Goal: Information Seeking & Learning: Learn about a topic

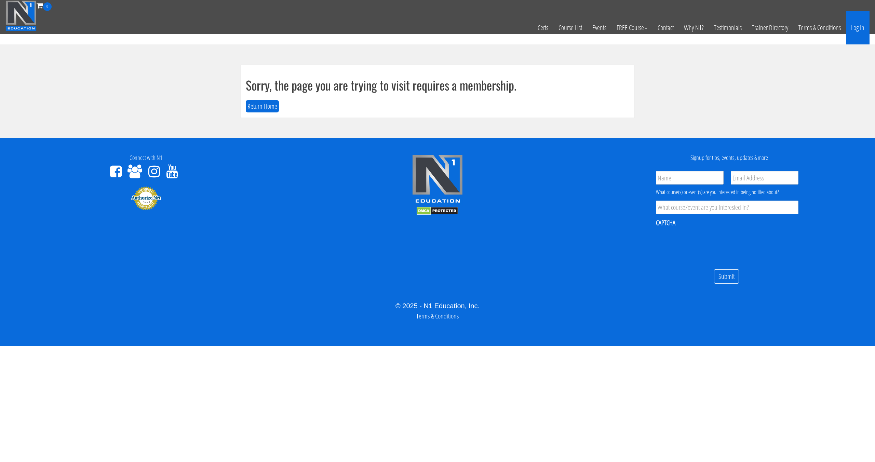
click at [853, 34] on link "Log In" at bounding box center [858, 28] width 24 height 34
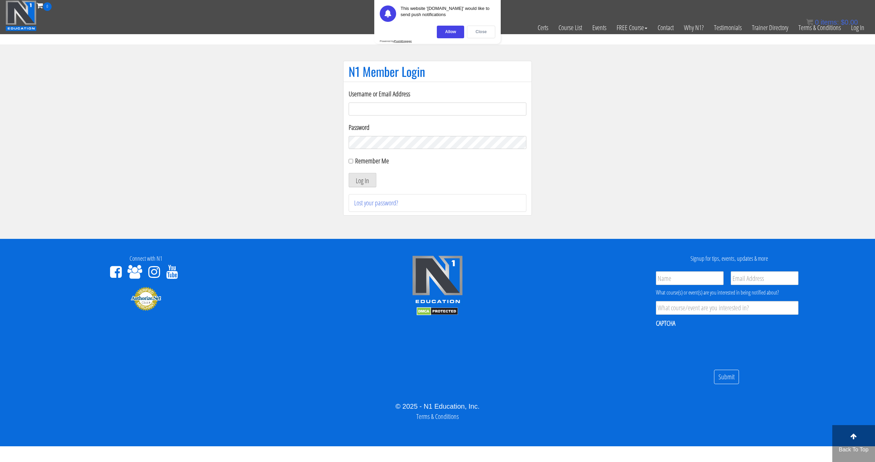
type input "[EMAIL_ADDRESS][DOMAIN_NAME]"
click at [477, 34] on div "Close" at bounding box center [481, 32] width 28 height 13
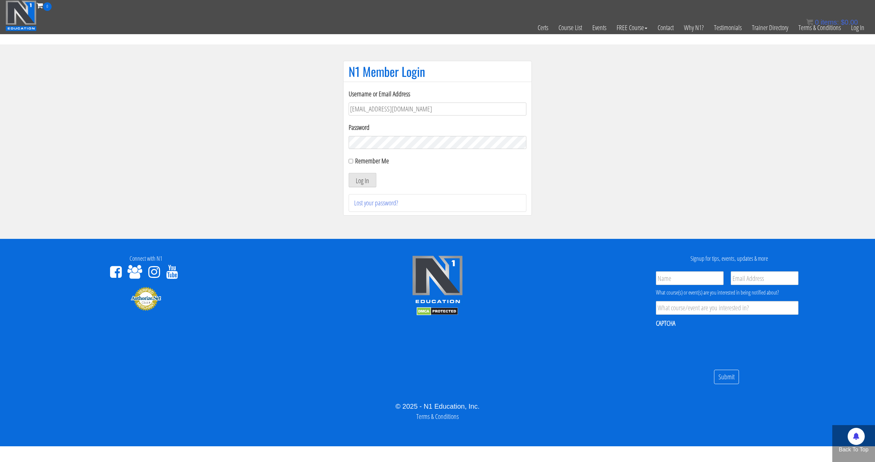
click at [514, 162] on div "Remember Me" at bounding box center [438, 161] width 178 height 10
click at [343, 170] on div "Username or Email Address pinedaa24@gmail.com Password Remember Me Log In Lost …" at bounding box center [437, 149] width 189 height 134
click at [359, 174] on button "Log In" at bounding box center [363, 180] width 28 height 14
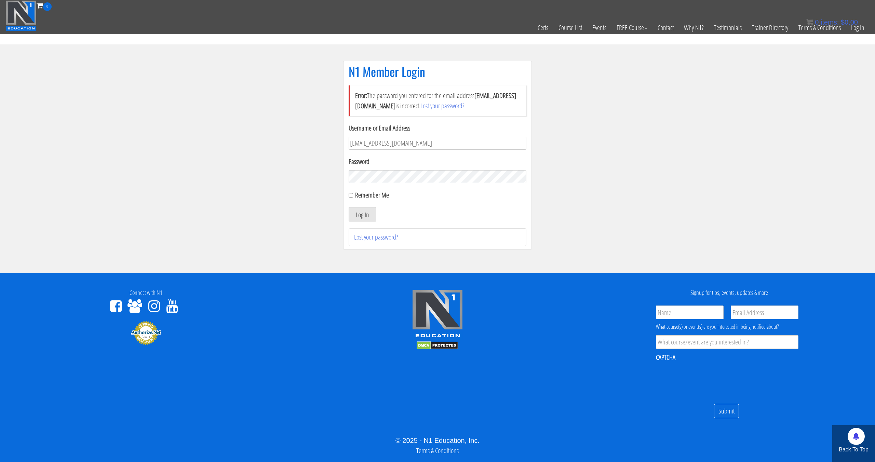
click at [367, 205] on form "Username or Email Address pinedaa24@gmail.com Password Remember Me Log In" at bounding box center [438, 172] width 178 height 98
click at [367, 211] on button "Log In" at bounding box center [363, 214] width 28 height 14
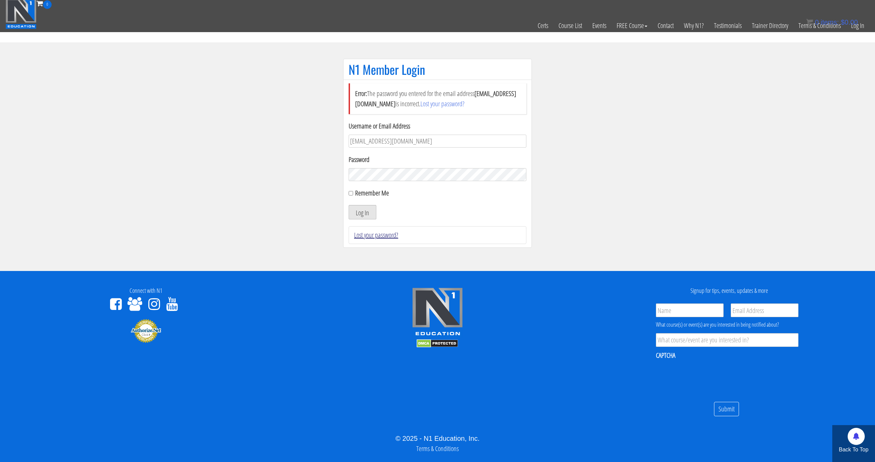
scroll to position [3, 0]
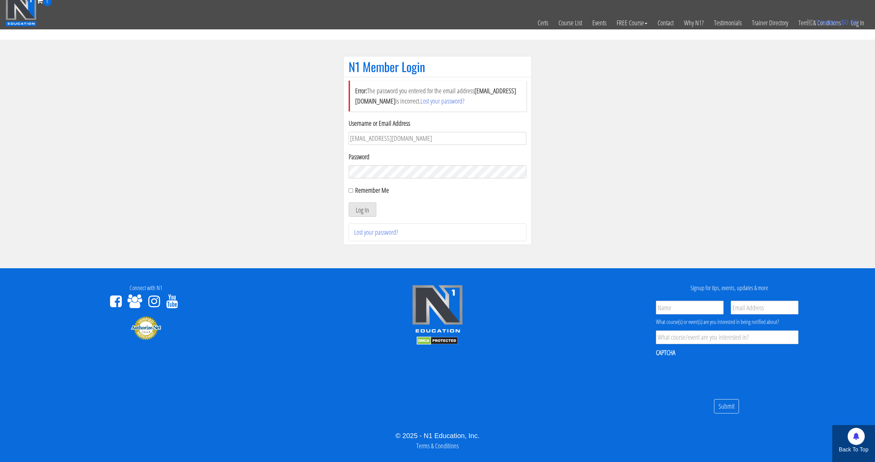
click at [379, 177] on form "Username or Email Address pinedaa24@gmail.com Password Remember Me Log In" at bounding box center [438, 167] width 178 height 98
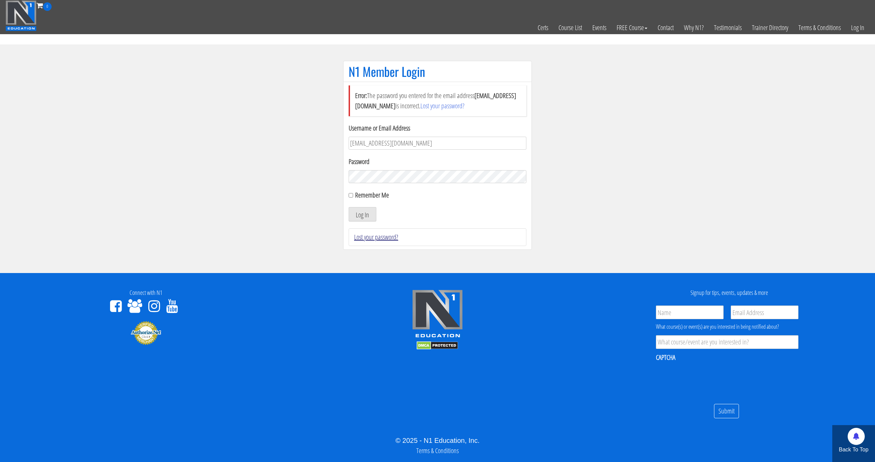
click at [382, 236] on link "Lost your password?" at bounding box center [376, 237] width 44 height 9
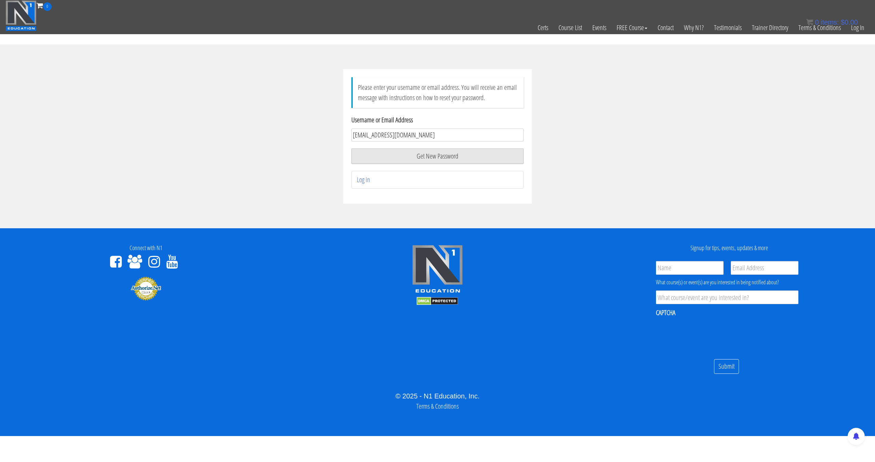
type input "[EMAIL_ADDRESS][DOMAIN_NAME]"
click at [352, 148] on button "Get New Password" at bounding box center [438, 156] width 172 height 16
click at [386, 161] on button "Get New Password" at bounding box center [438, 156] width 172 height 16
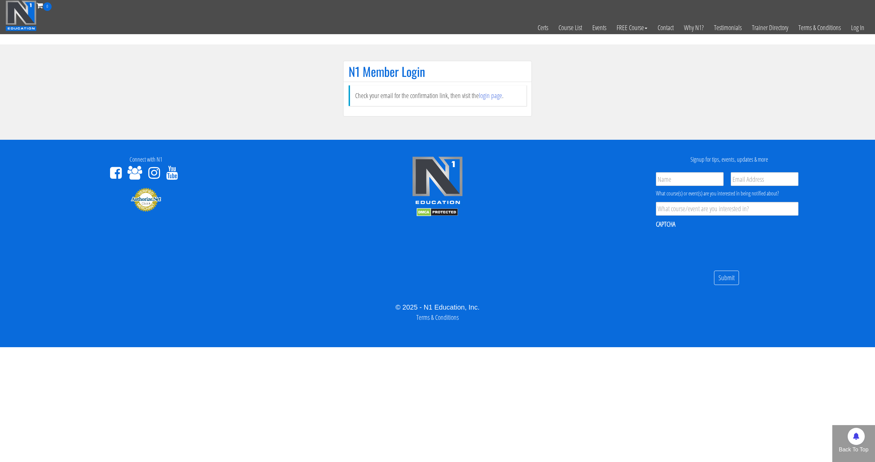
click at [505, 99] on li "Check your email for the confirmation link, then visit the login page ." at bounding box center [438, 95] width 178 height 21
click at [502, 98] on li "Check your email for the confirmation link, then visit the login page ." at bounding box center [438, 95] width 178 height 21
click at [500, 97] on link "login page" at bounding box center [490, 95] width 23 height 9
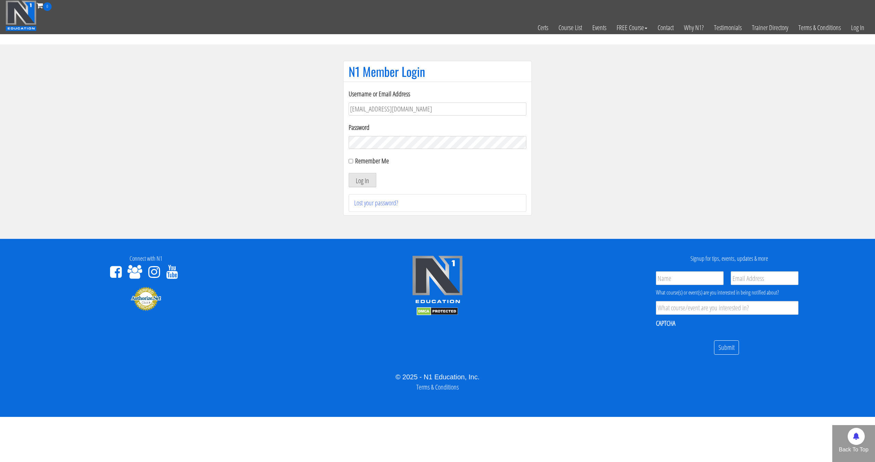
click at [500, 97] on label "Username or Email Address" at bounding box center [438, 94] width 178 height 10
click at [500, 103] on input "pinedaa24@gmail.com" at bounding box center [438, 109] width 178 height 13
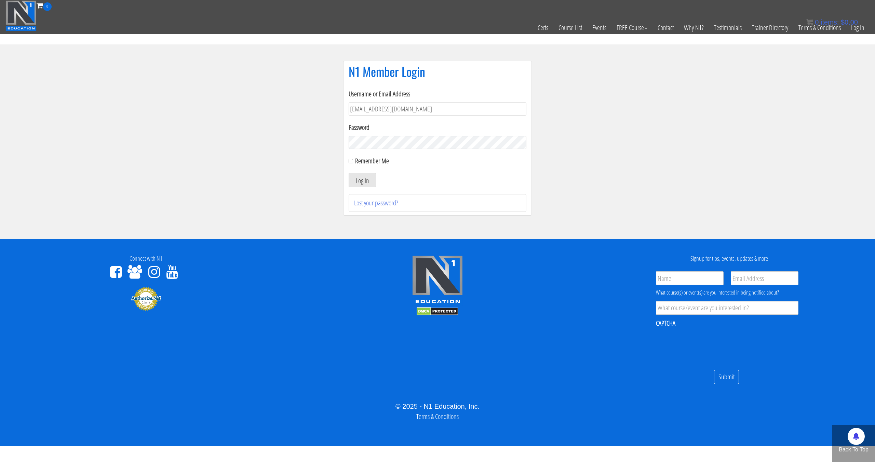
click at [349, 173] on button "Log In" at bounding box center [363, 180] width 28 height 14
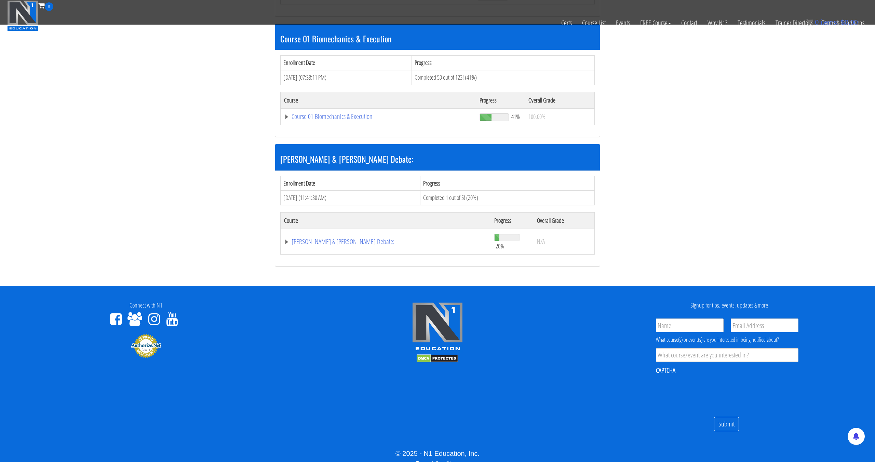
scroll to position [221, 0]
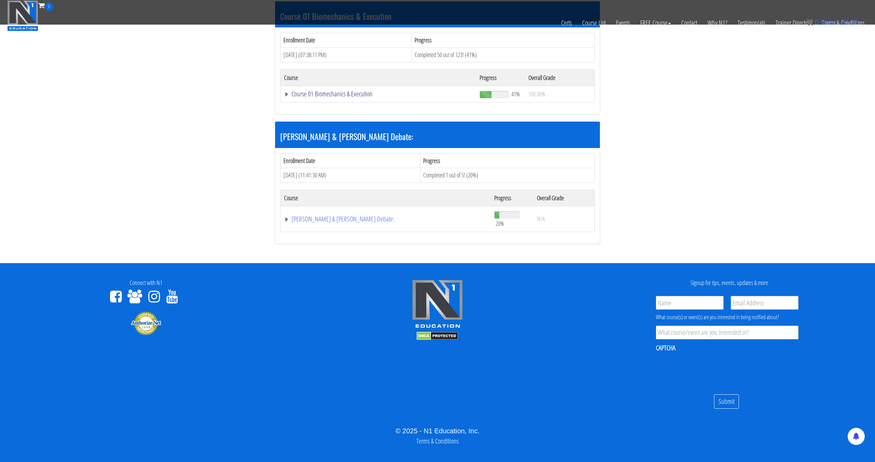
click at [357, 92] on link "Course 01 Biomechanics & Execution" at bounding box center [378, 94] width 189 height 7
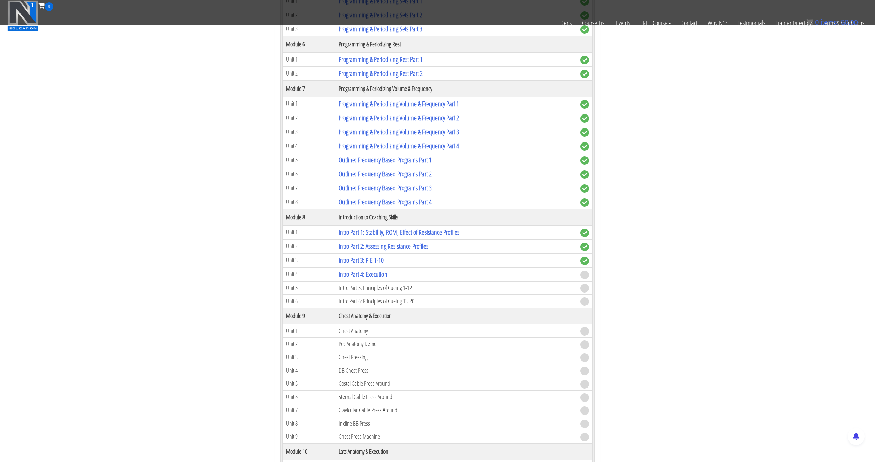
scroll to position [915, 0]
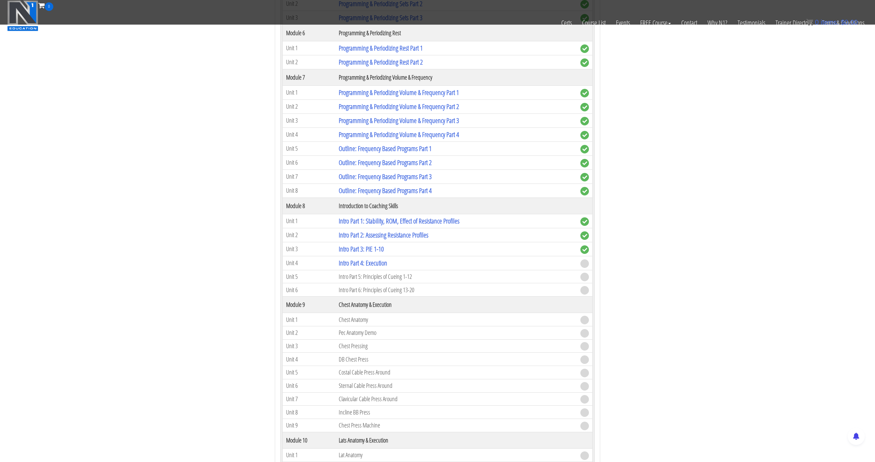
drag, startPoint x: 665, startPoint y: 249, endPoint x: 593, endPoint y: 258, distance: 72.8
click at [665, 249] on section "Biomechanics Continued Education Enrollment Date Progress Aug 06, 2025 (01:27:3…" at bounding box center [437, 364] width 875 height 2381
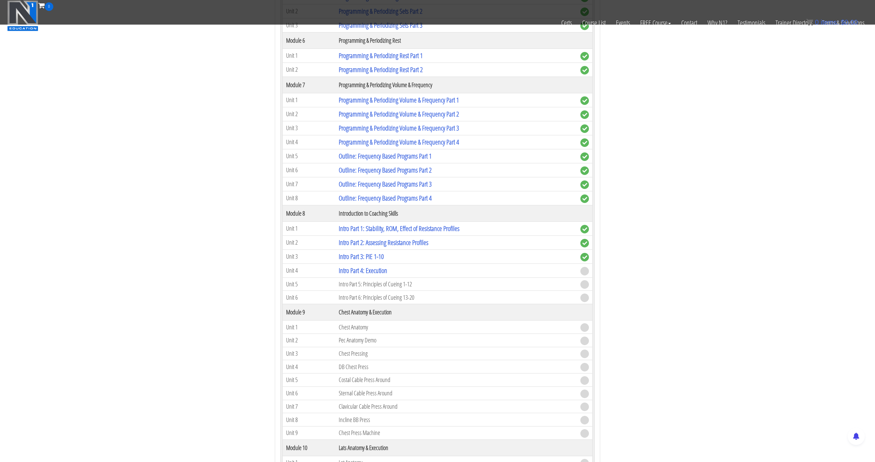
click at [387, 262] on td "Intro Part 3: PIE 1-10" at bounding box center [456, 257] width 242 height 14
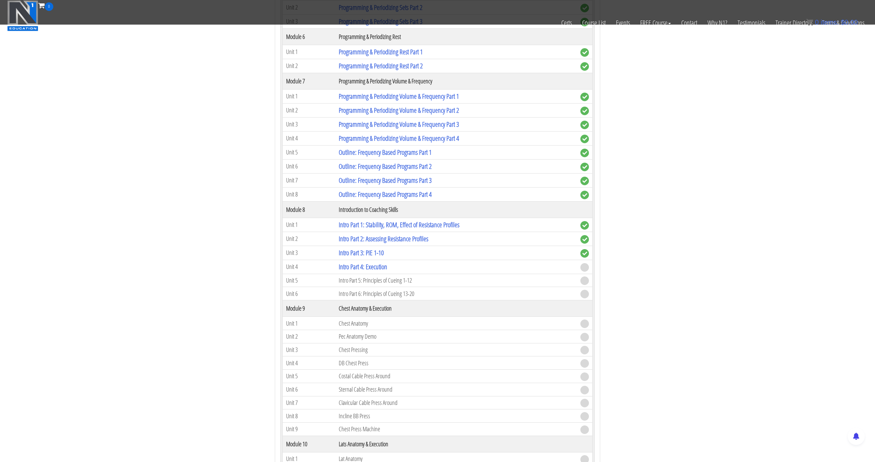
scroll to position [908, 0]
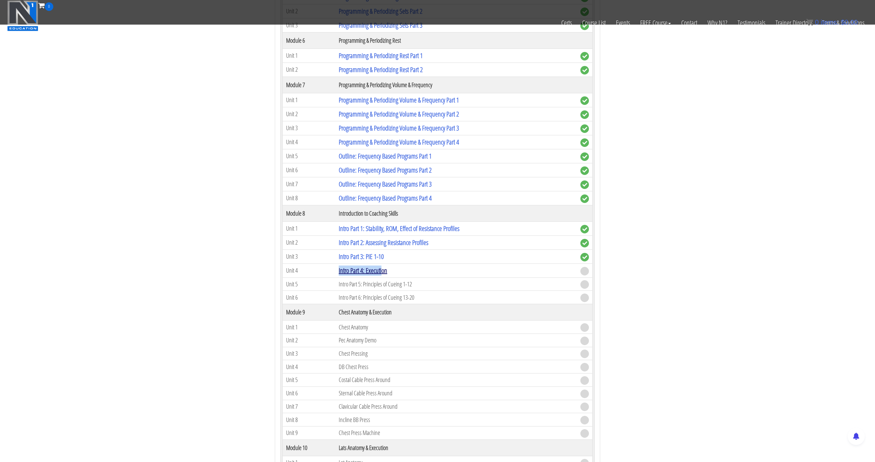
drag, startPoint x: 384, startPoint y: 265, endPoint x: 381, endPoint y: 268, distance: 4.8
click at [383, 266] on td "Intro Part 4: Execution" at bounding box center [456, 271] width 242 height 14
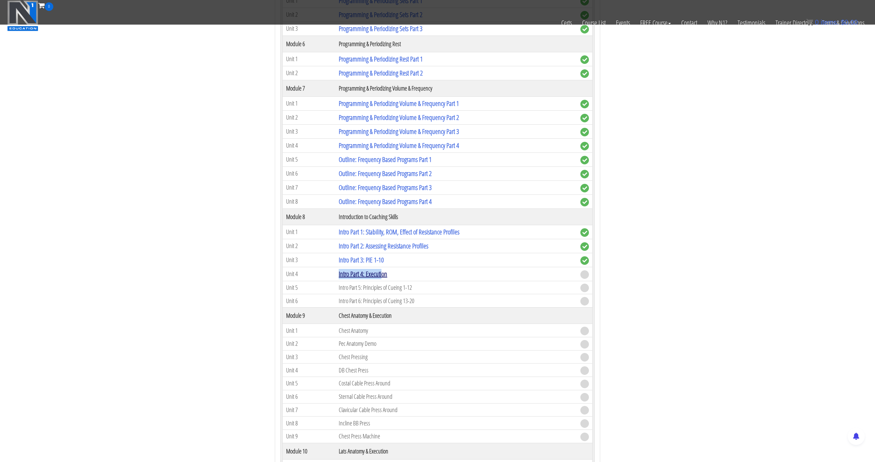
click at [381, 269] on link "Intro Part 4: Execution" at bounding box center [363, 273] width 49 height 9
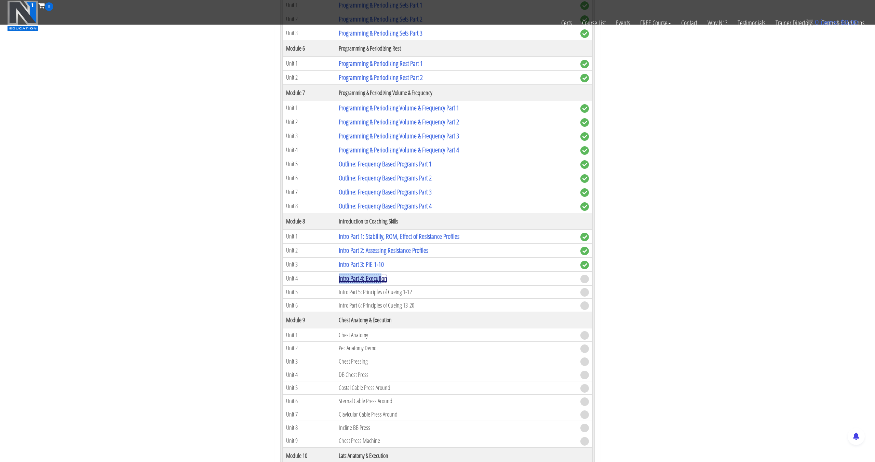
scroll to position [900, 0]
click at [378, 277] on link "Intro Part 4: Execution" at bounding box center [363, 278] width 49 height 9
click at [380, 277] on link "Intro Part 4: Execution" at bounding box center [363, 278] width 49 height 9
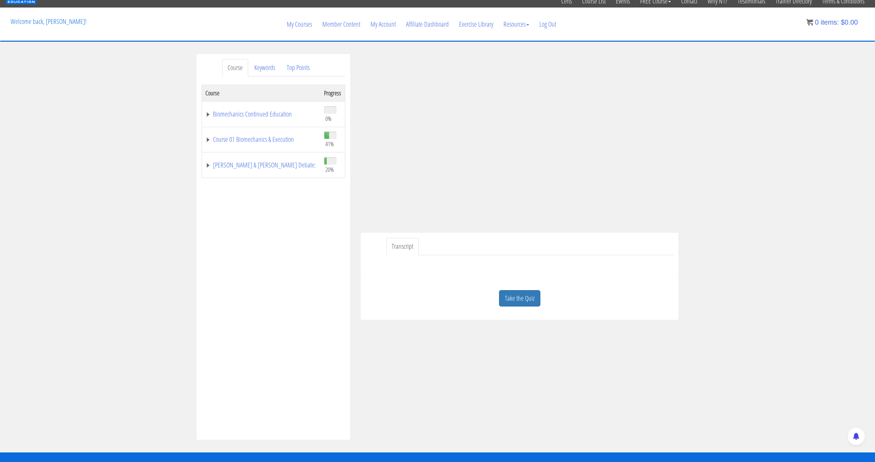
scroll to position [27, 0]
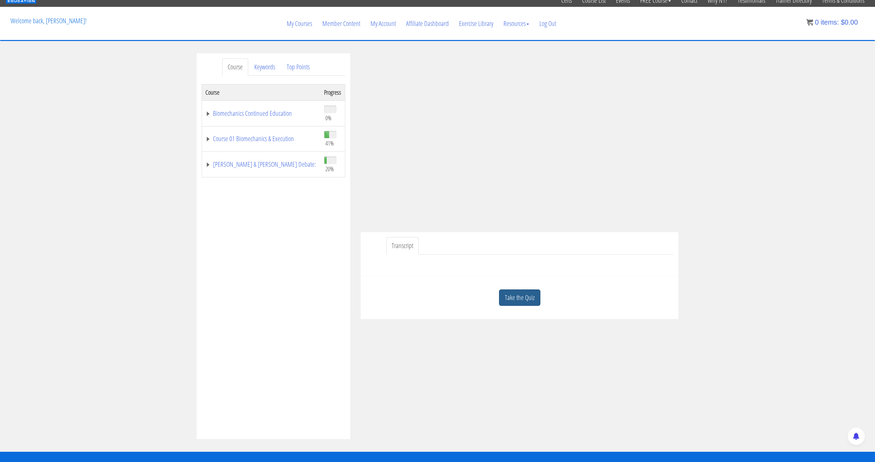
click at [534, 291] on link "Take the Quiz" at bounding box center [519, 298] width 41 height 17
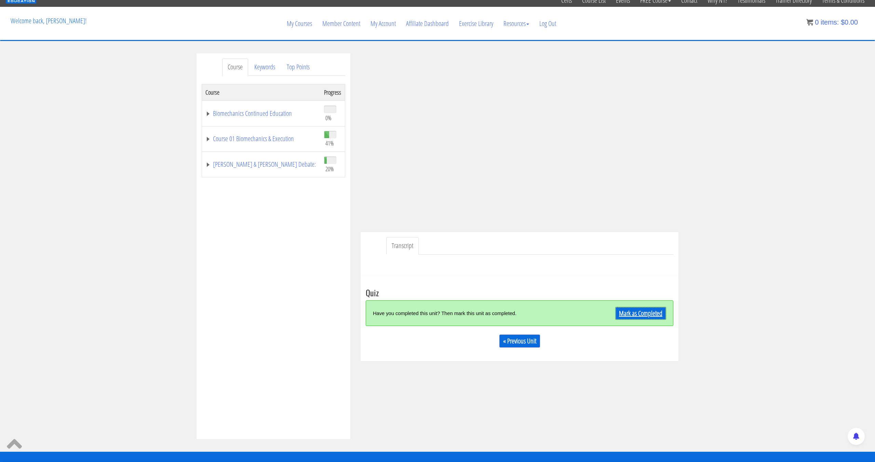
click at [639, 310] on link "Mark as Completed" at bounding box center [641, 313] width 51 height 13
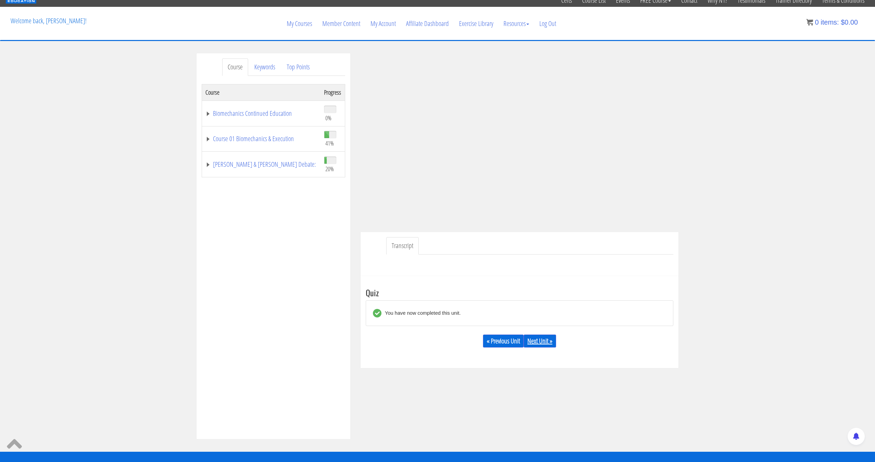
click at [549, 345] on link "Next Unit »" at bounding box center [540, 341] width 32 height 13
click at [549, 343] on link "Next Unit »" at bounding box center [540, 341] width 32 height 13
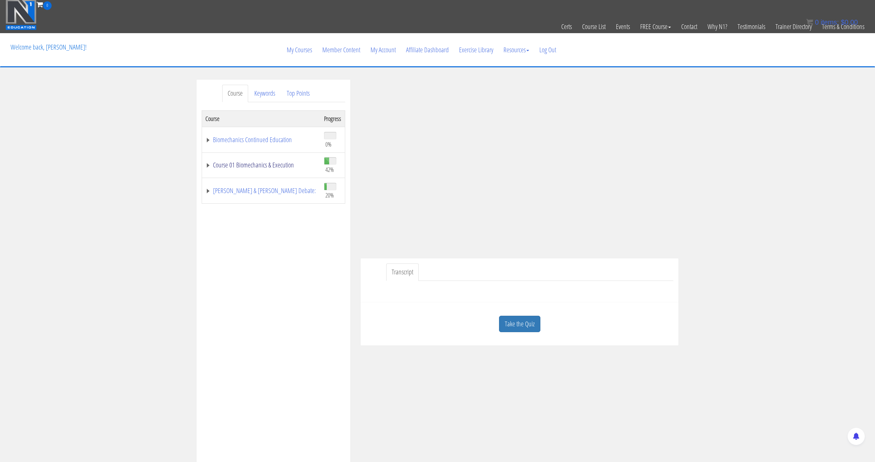
click at [281, 170] on td "Course 01 Biomechanics & Execution" at bounding box center [261, 166] width 119 height 26
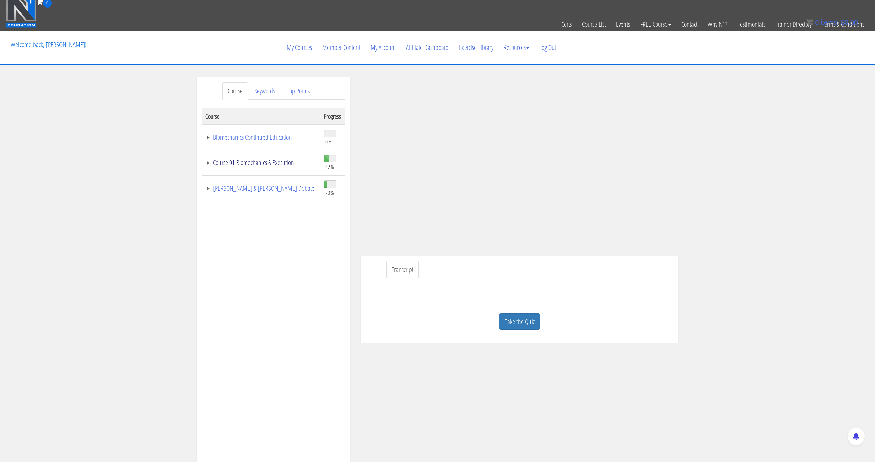
click at [284, 161] on link "Course 01 Biomechanics & Execution" at bounding box center [262, 162] width 112 height 7
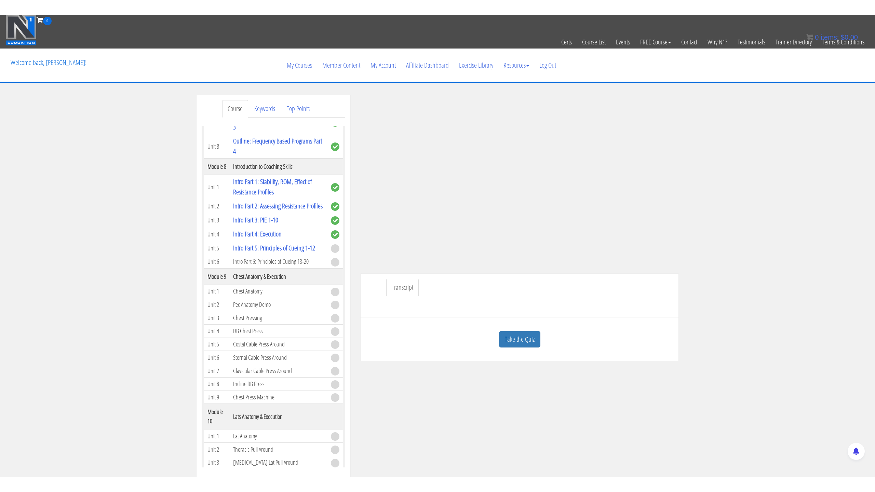
scroll to position [966, 0]
